Goal: Information Seeking & Learning: Learn about a topic

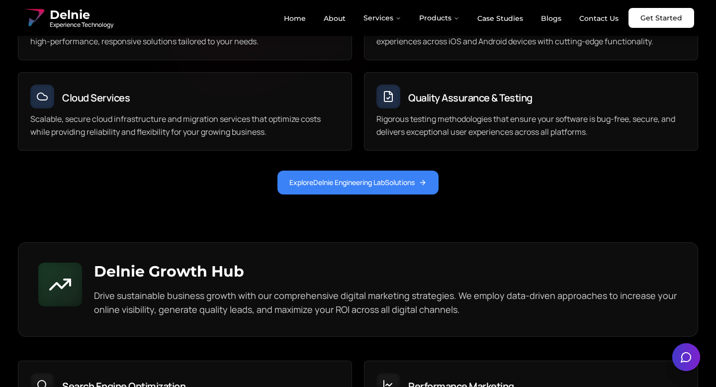
click at [66, 11] on span "Delnie" at bounding box center [82, 15] width 64 height 16
click at [307, 22] on link "Home" at bounding box center [295, 18] width 38 height 17
click at [332, 18] on link "About" at bounding box center [335, 18] width 38 height 17
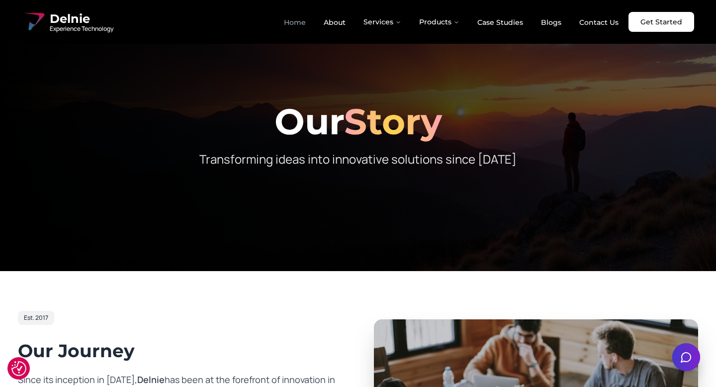
click at [301, 18] on link "Home" at bounding box center [295, 22] width 38 height 17
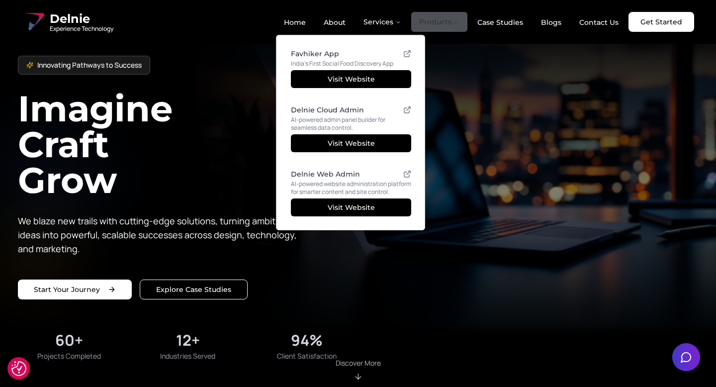
click at [429, 16] on button "Products" at bounding box center [439, 22] width 56 height 20
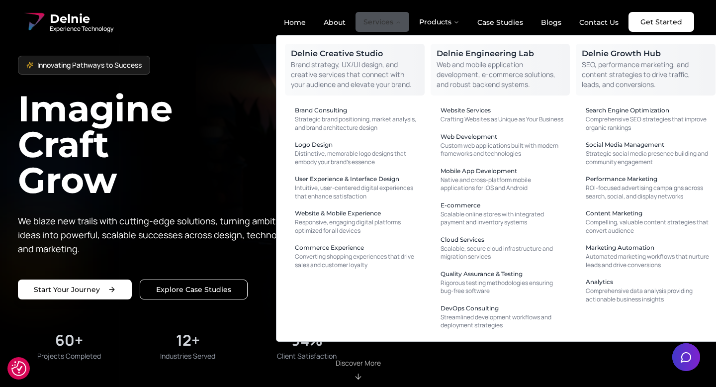
click at [374, 21] on button "Services" at bounding box center [382, 22] width 54 height 20
click at [391, 17] on button "Services" at bounding box center [382, 22] width 54 height 20
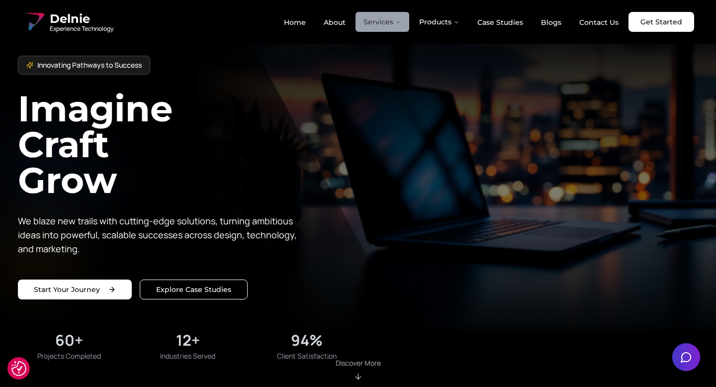
click at [391, 17] on button "Services" at bounding box center [382, 22] width 54 height 20
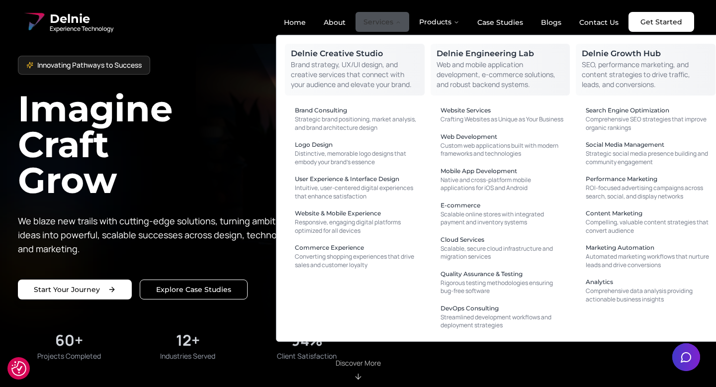
click at [401, 17] on button "Services" at bounding box center [382, 22] width 54 height 20
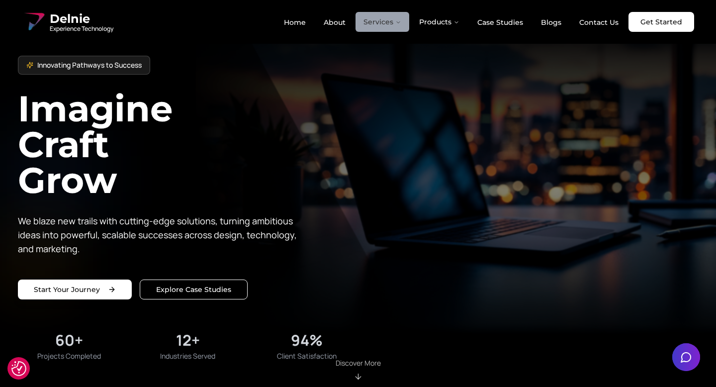
click at [401, 17] on button "Services" at bounding box center [382, 22] width 54 height 20
click at [265, 27] on div "Delnie Experience Technology Home About Services Products Case Studies Blogs Co…" at bounding box center [358, 22] width 672 height 24
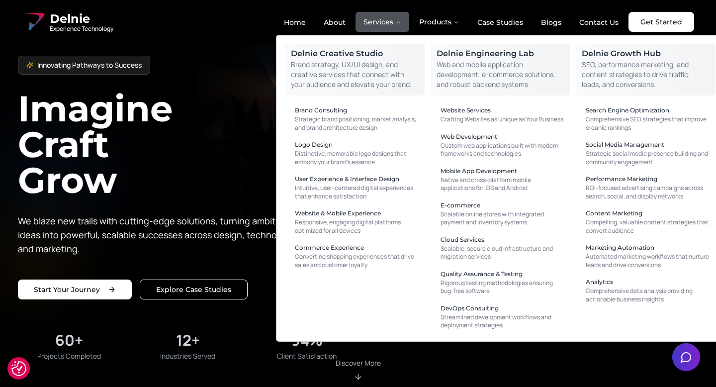
click at [389, 62] on p "Brand strategy, UX/UI design, and creative services that connect with your audi…" at bounding box center [355, 75] width 128 height 30
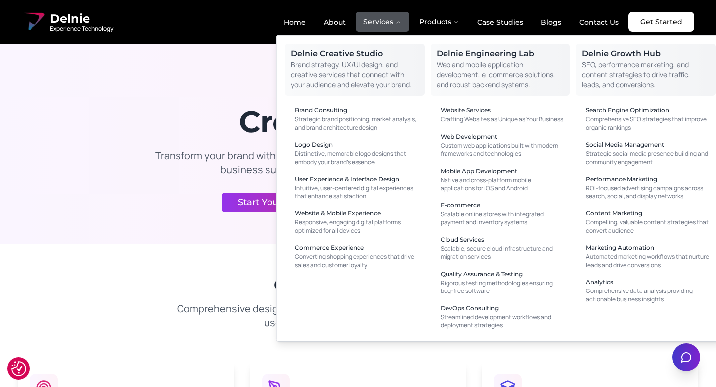
click at [467, 60] on p "Web and mobile application development, e-commerce solutions, and robust backen…" at bounding box center [500, 75] width 128 height 30
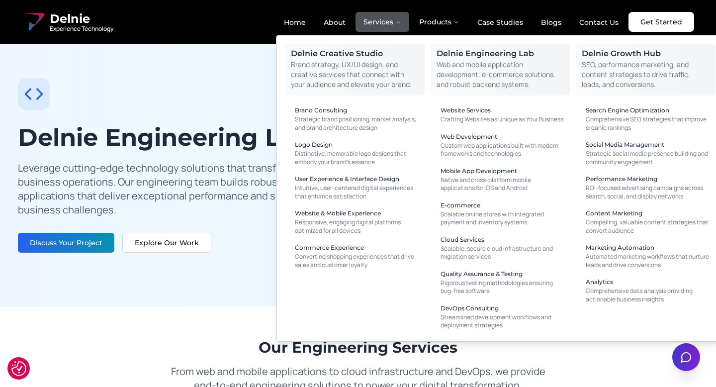
click at [613, 63] on p "SEO, performance marketing, and content strategies to drive traffic, leads, and…" at bounding box center [646, 75] width 128 height 30
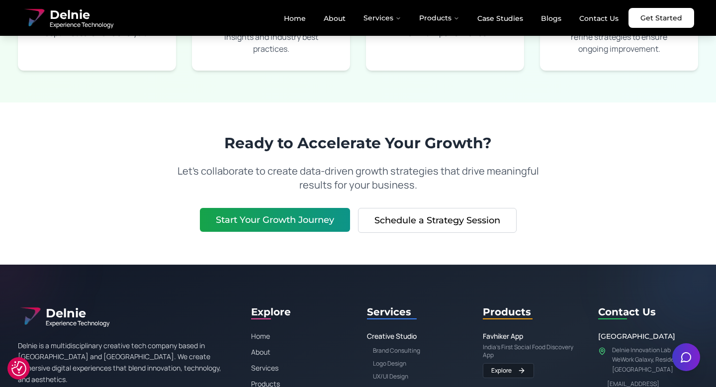
scroll to position [1820, 0]
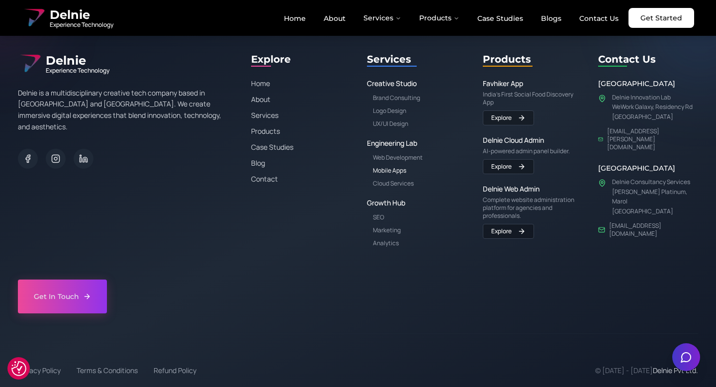
click at [393, 171] on link "Mobile Apps" at bounding box center [389, 170] width 33 height 8
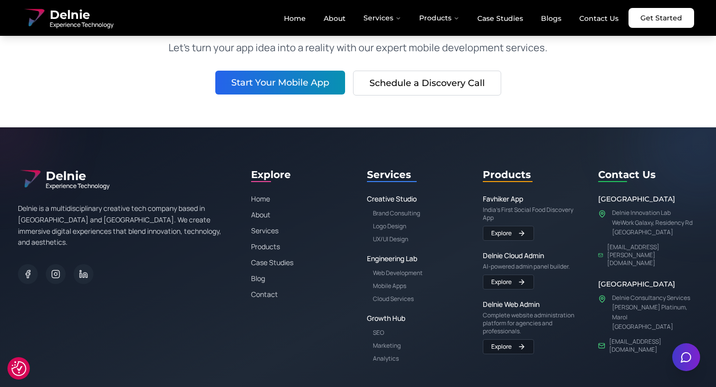
scroll to position [1370, 0]
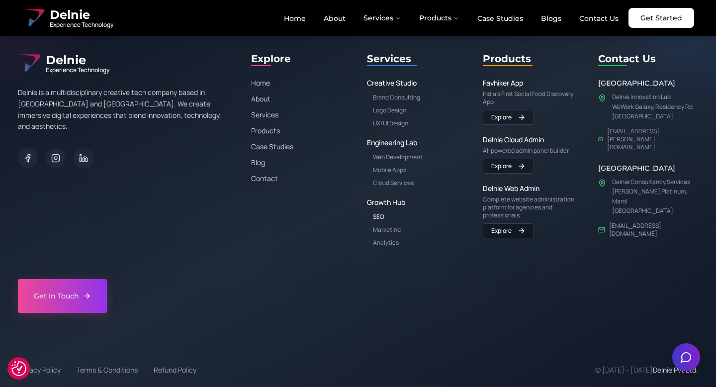
click at [383, 218] on link "SEO" at bounding box center [378, 216] width 11 height 8
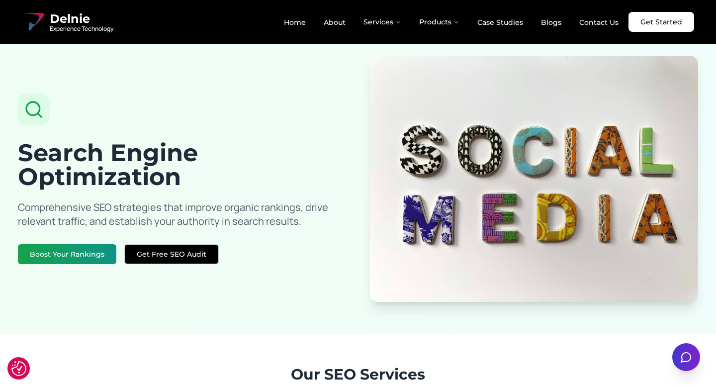
click at [195, 254] on button "Get Free SEO Audit" at bounding box center [171, 254] width 94 height 20
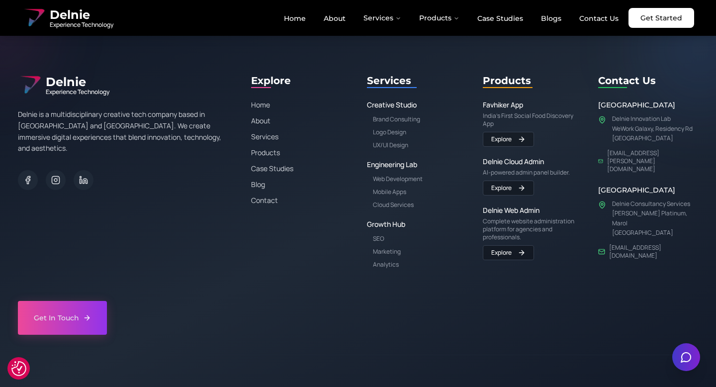
scroll to position [1735, 0]
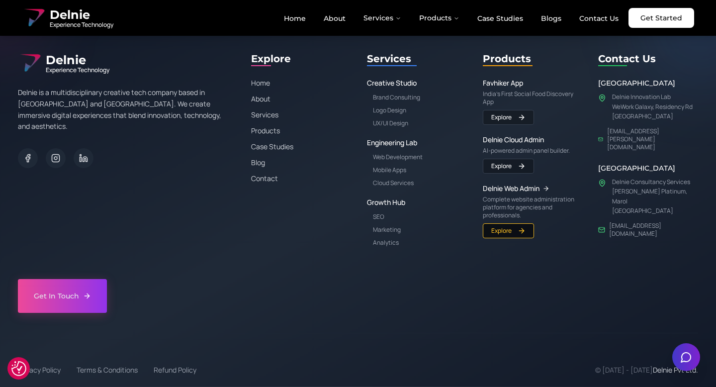
click at [519, 231] on link "Explore" at bounding box center [508, 230] width 51 height 15
